Goal: Information Seeking & Learning: Check status

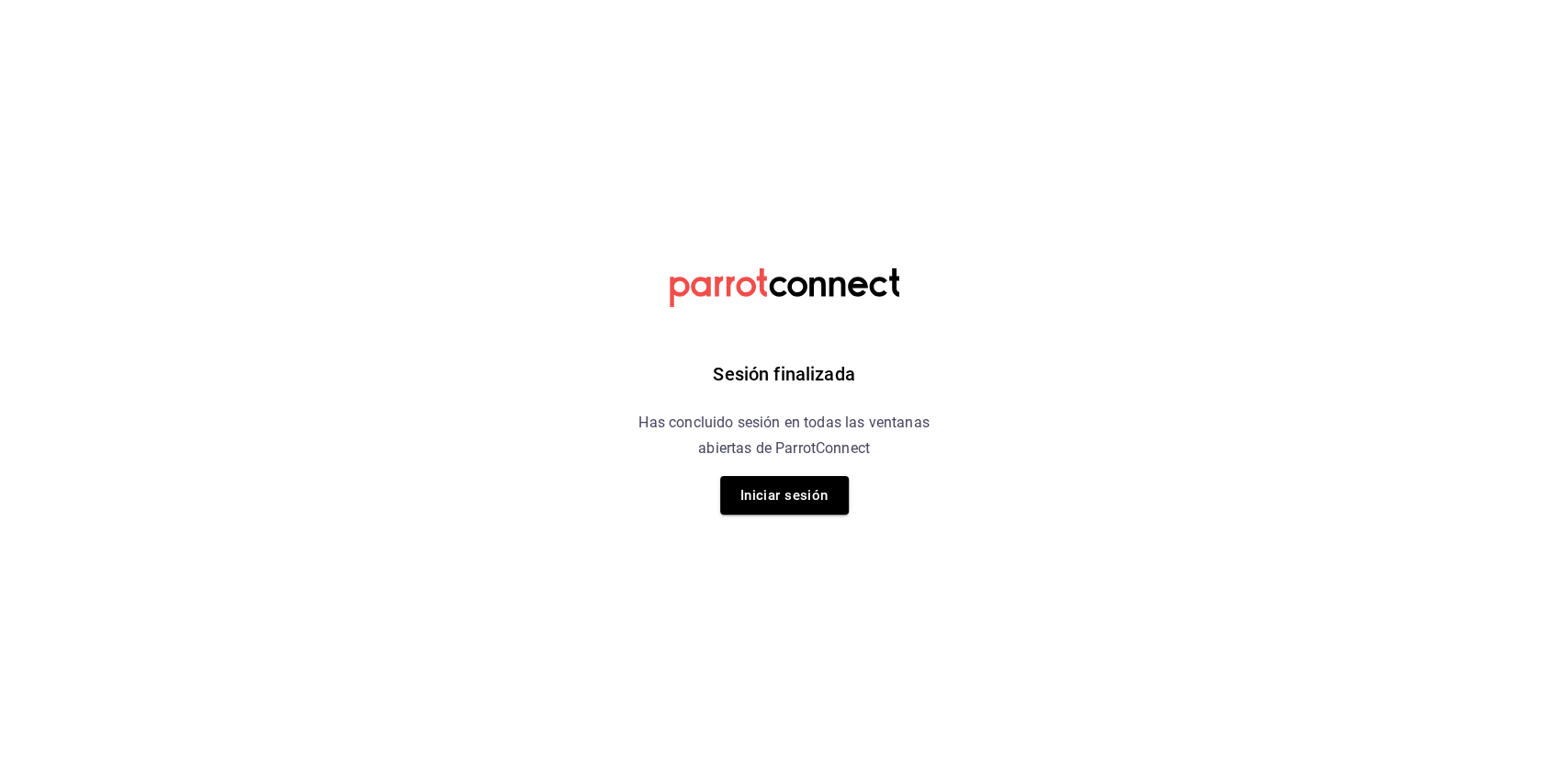
click at [825, 470] on div "Sesión finalizada Has concluido sesión en todas las ventanas abiertas de Parrot…" at bounding box center [784, 392] width 464 height 783
click at [818, 484] on button "Iniciar sesión" at bounding box center [784, 496] width 128 height 39
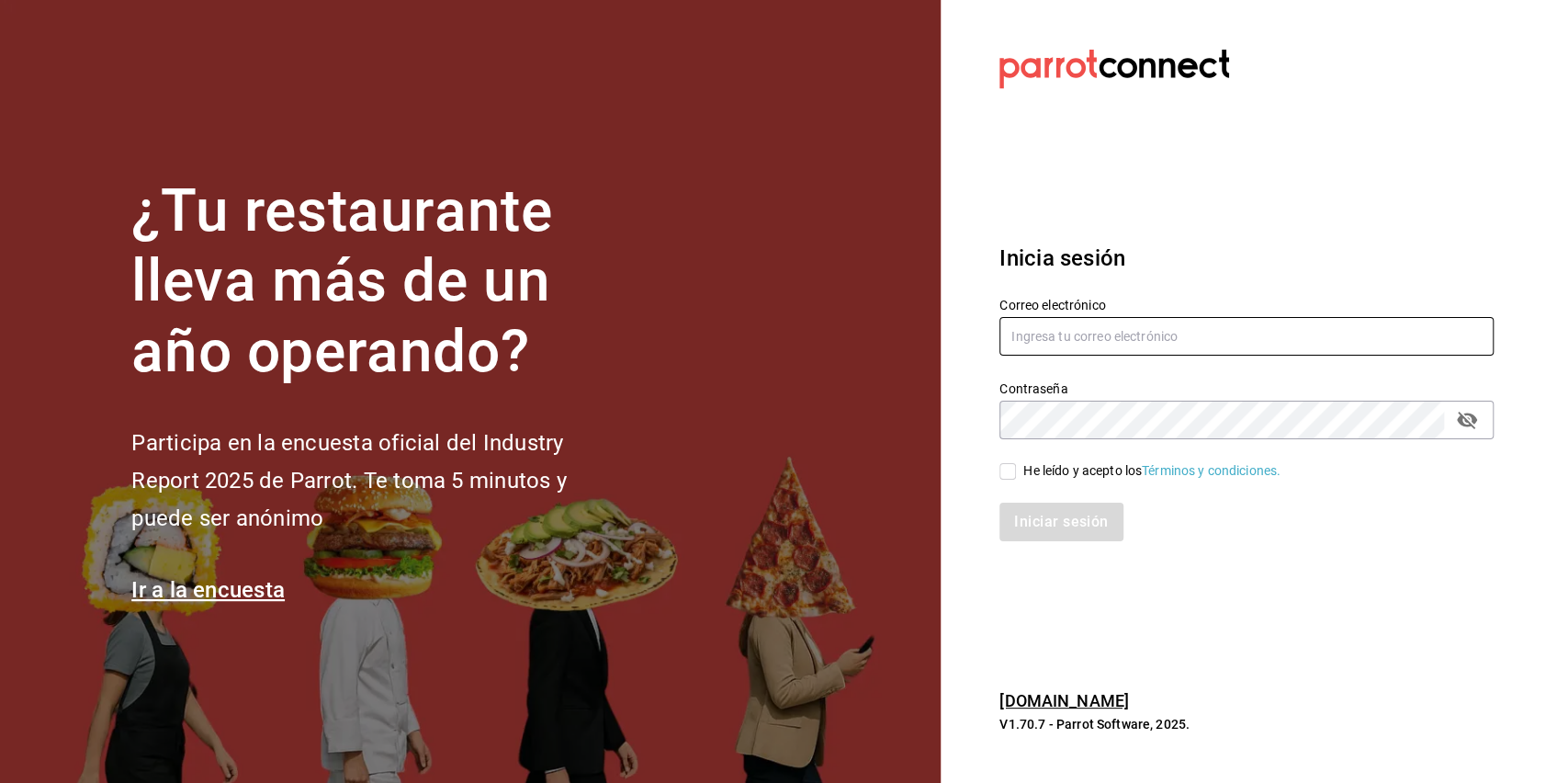
type input "[EMAIL_ADDRESS][DOMAIN_NAME]"
click at [1003, 472] on input "He leído y acepto los Términos y condiciones." at bounding box center [1007, 471] width 17 height 17
checkbox input "true"
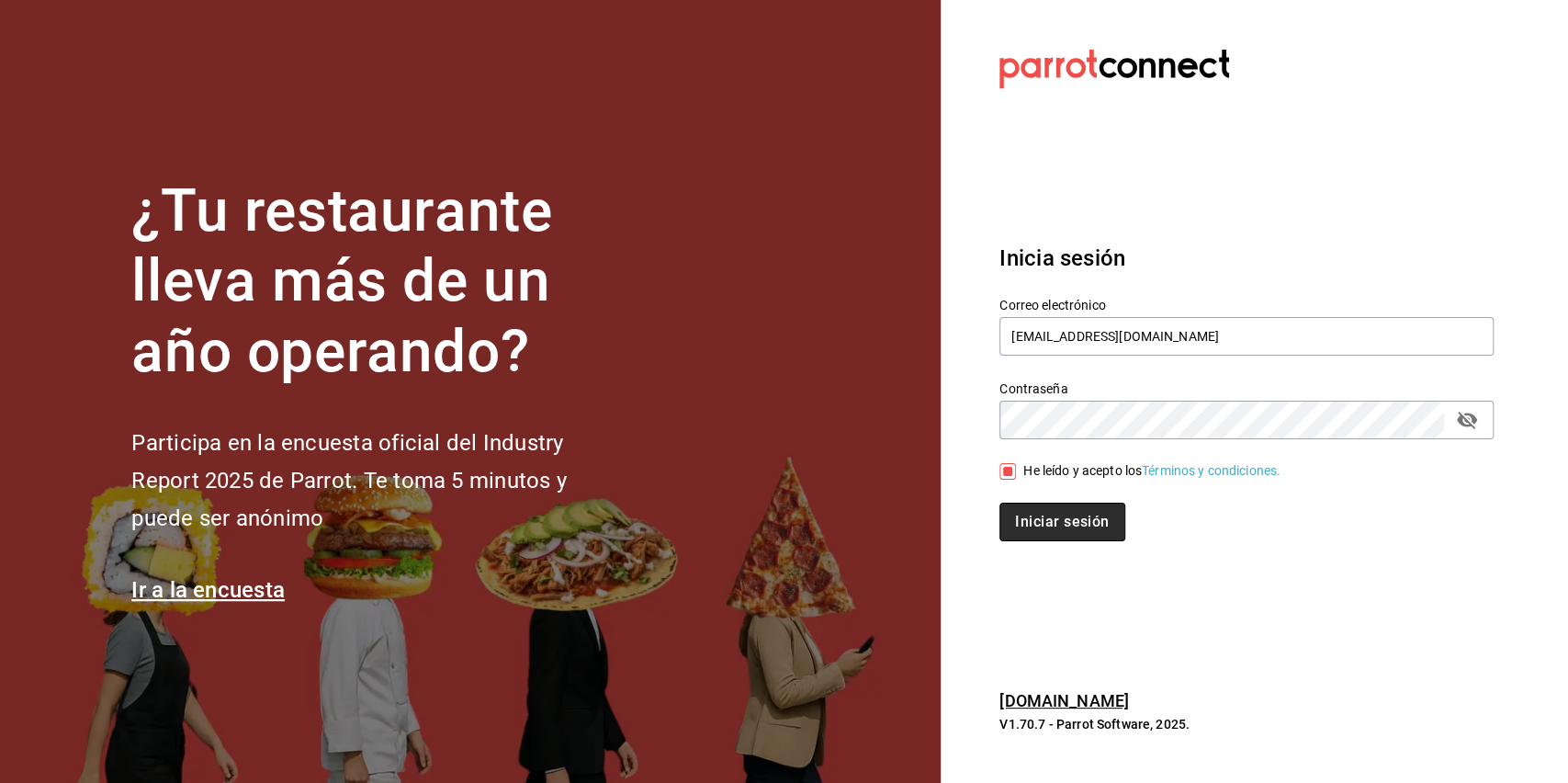
click at [1041, 520] on button "Iniciar sesión" at bounding box center [1062, 522] width 125 height 39
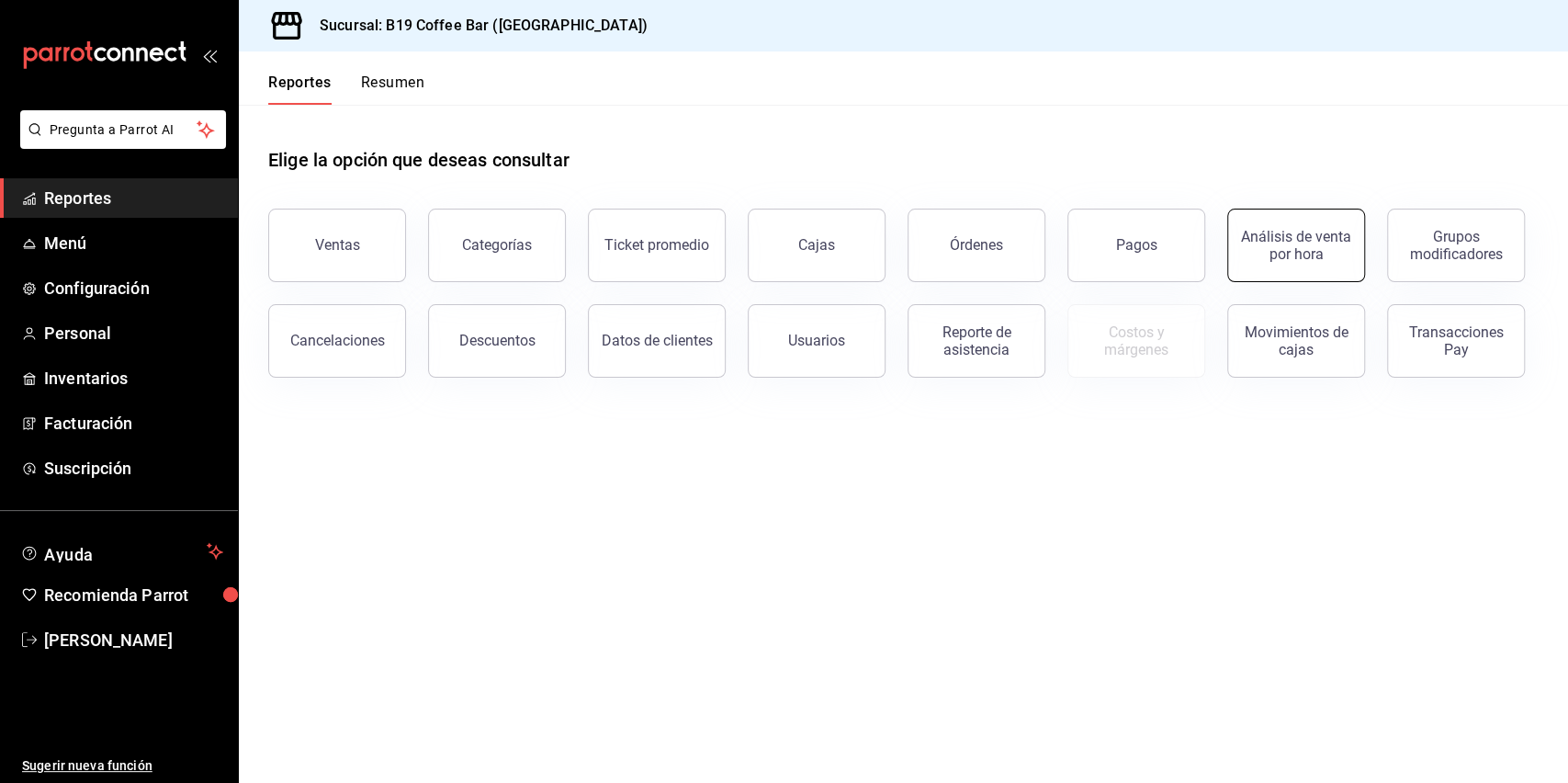
click at [1289, 259] on div "Análisis de venta por hora" at bounding box center [1295, 245] width 114 height 35
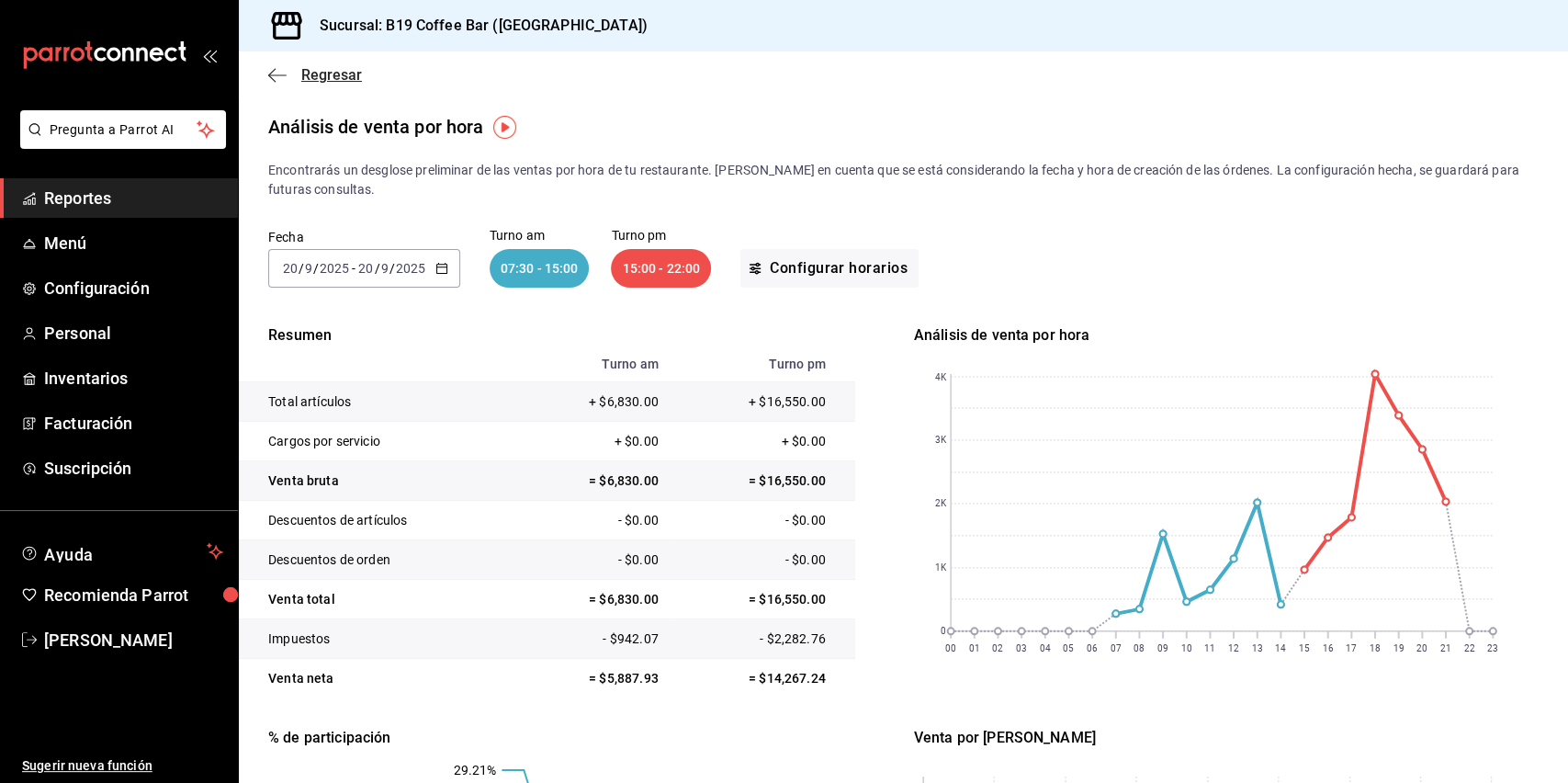
click at [278, 67] on icon "button" at bounding box center [277, 75] width 18 height 17
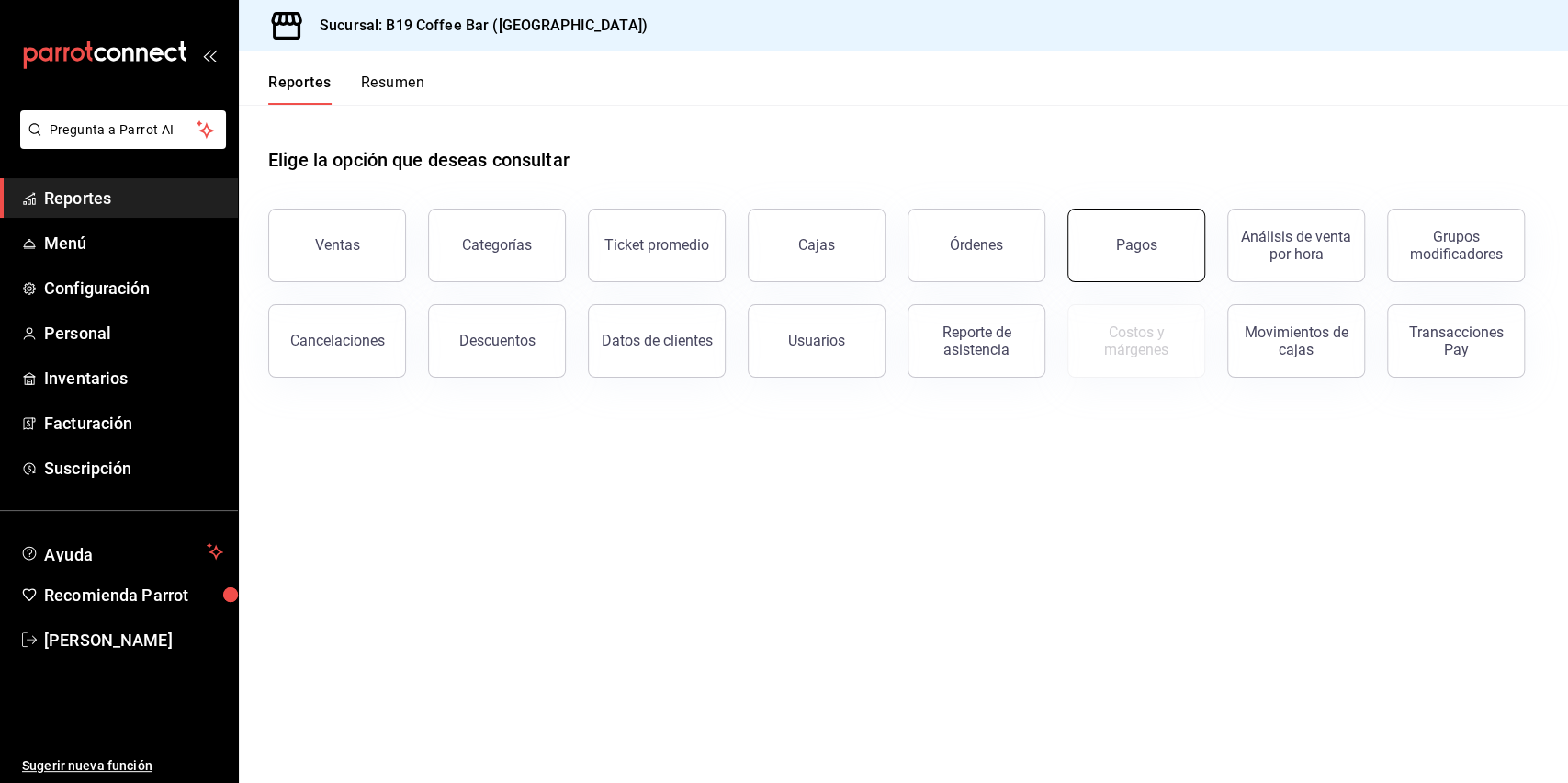
click at [1154, 242] on div "Pagos" at bounding box center [1137, 245] width 41 height 18
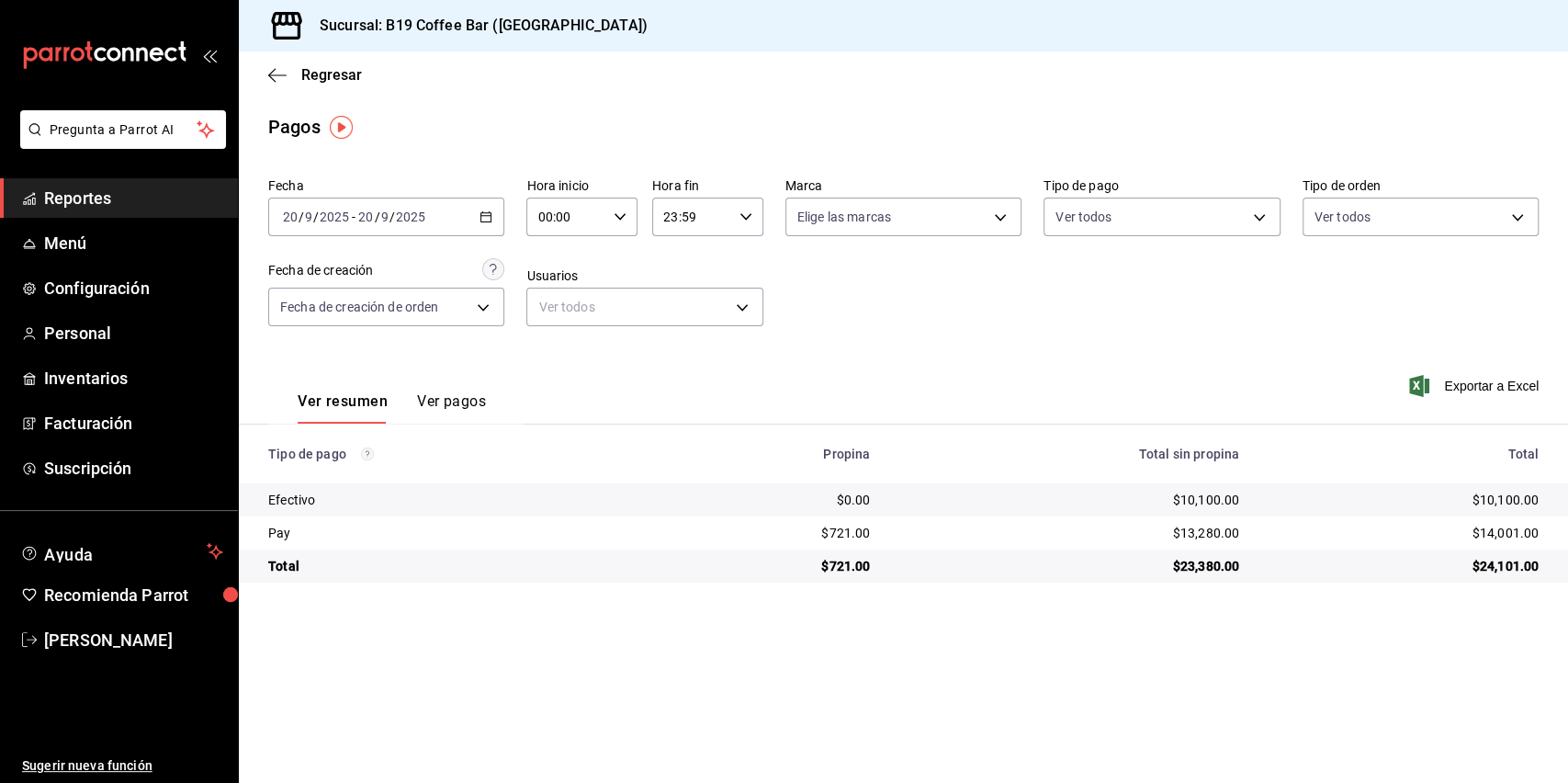
click at [571, 218] on input "00:00" at bounding box center [566, 217] width 80 height 37
click at [591, 151] on div at bounding box center [784, 392] width 1568 height 783
click at [574, 215] on input "00:00" at bounding box center [566, 217] width 80 height 37
click at [559, 350] on span "15" at bounding box center [554, 354] width 26 height 15
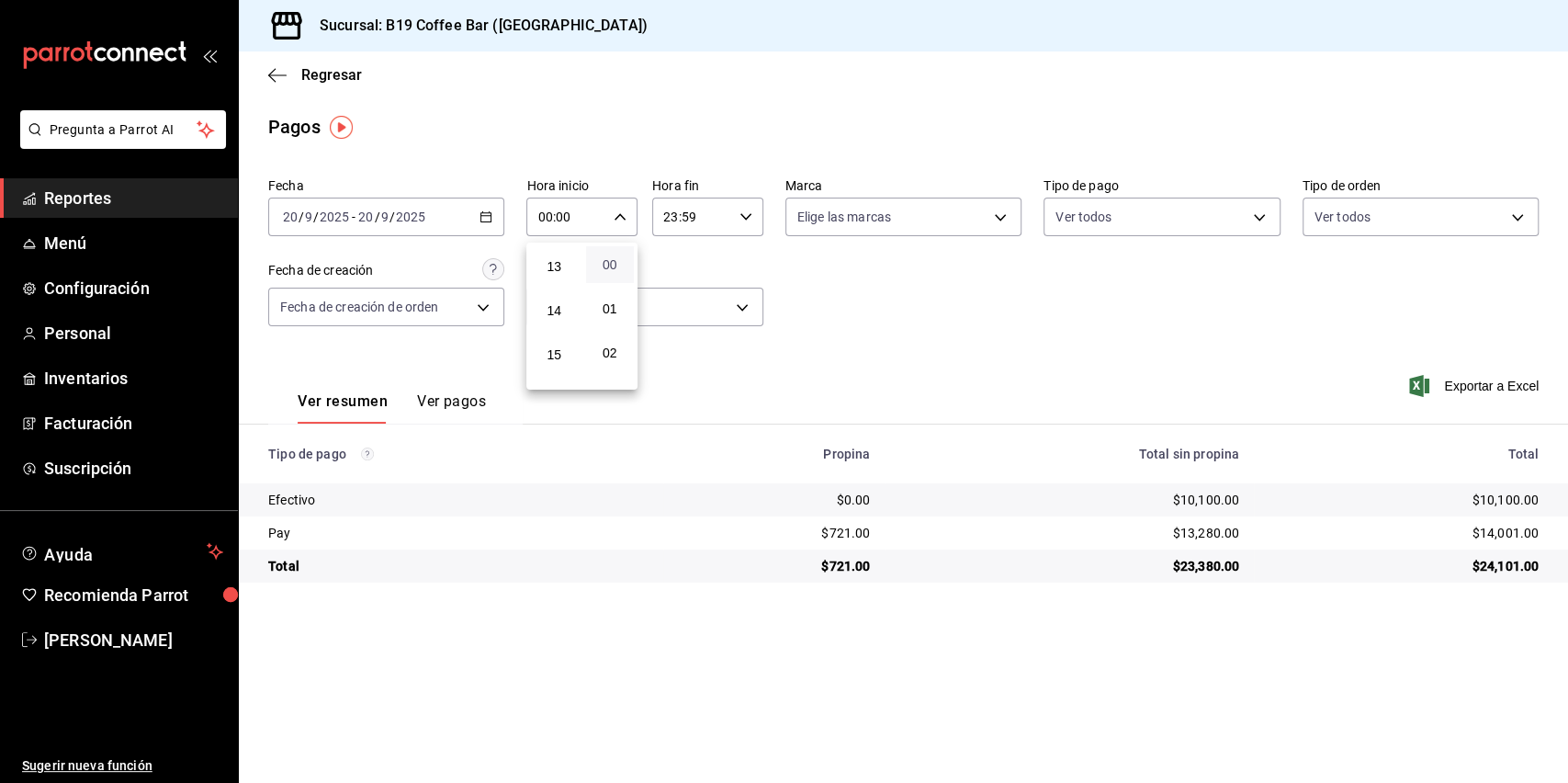
type input "15:00"
click at [681, 93] on div at bounding box center [784, 392] width 1568 height 783
drag, startPoint x: 1103, startPoint y: 538, endPoint x: 1289, endPoint y: 540, distance: 186.0
click at [1289, 540] on tr "Pay $490.50 $9,975.00 $10,465.50" at bounding box center [903, 534] width 1330 height 33
drag, startPoint x: 1164, startPoint y: 496, endPoint x: 1260, endPoint y: 494, distance: 96.0
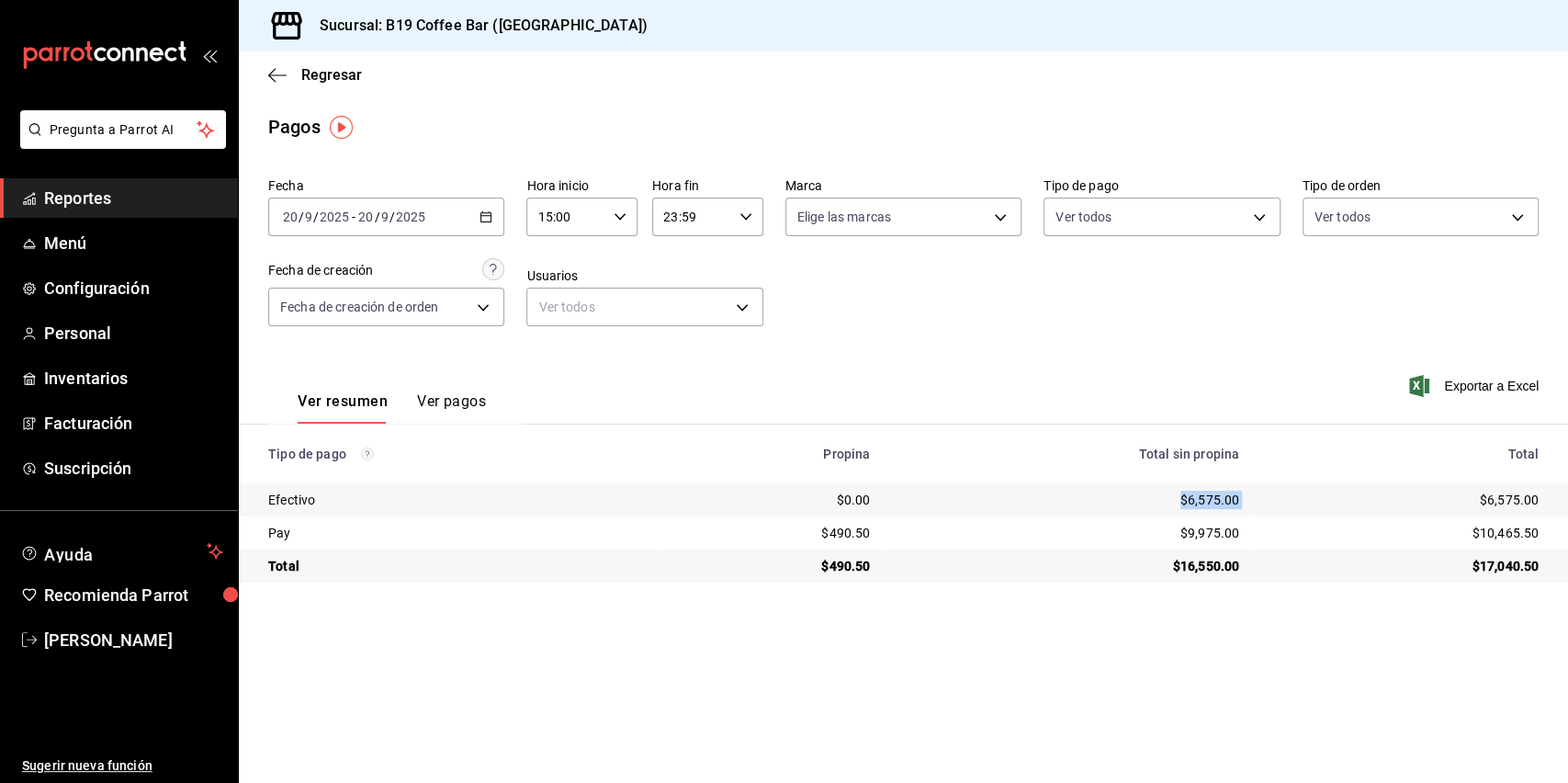
click at [1260, 494] on tr "Efectivo $0.00 $6,575.00 $6,575.00" at bounding box center [903, 501] width 1330 height 33
click at [1220, 365] on div "Ver resumen Ver pagos Exportar a Excel" at bounding box center [903, 397] width 1330 height 97
click at [121, 188] on span "Reportes" at bounding box center [133, 198] width 179 height 24
